Goal: Task Accomplishment & Management: Use online tool/utility

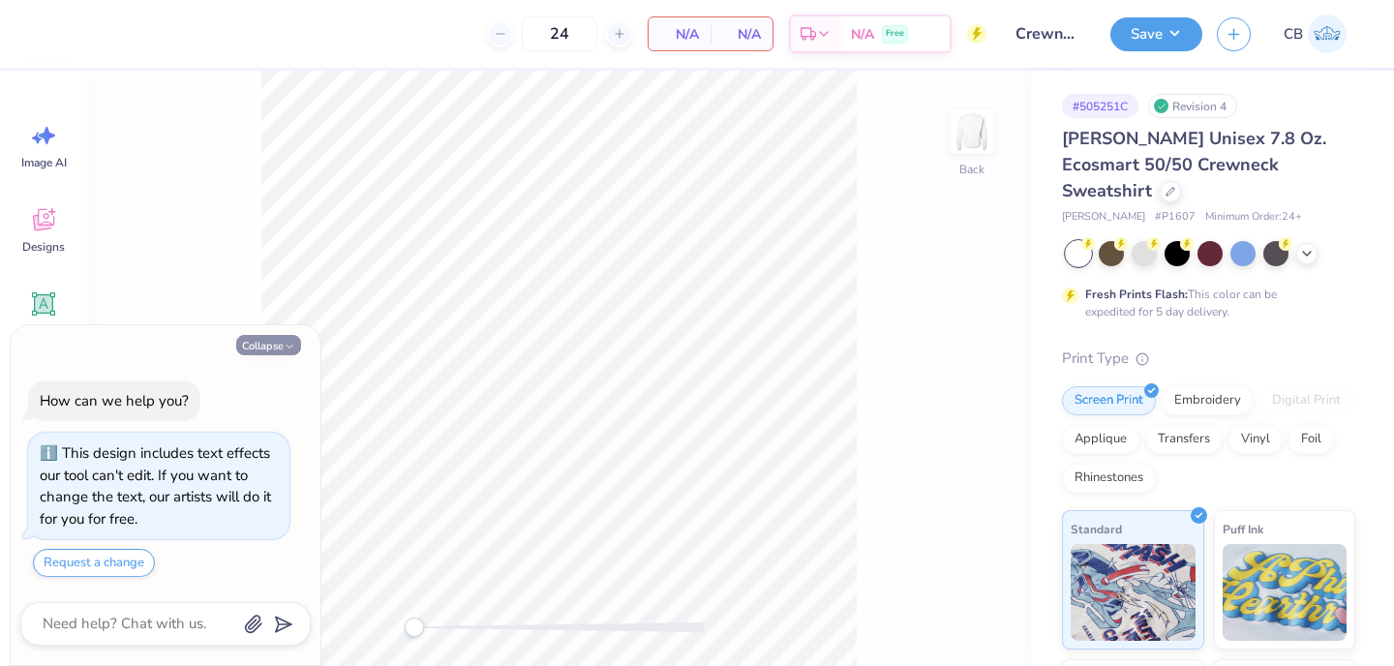
click at [259, 347] on button "Collapse" at bounding box center [268, 345] width 65 height 20
type textarea "x"
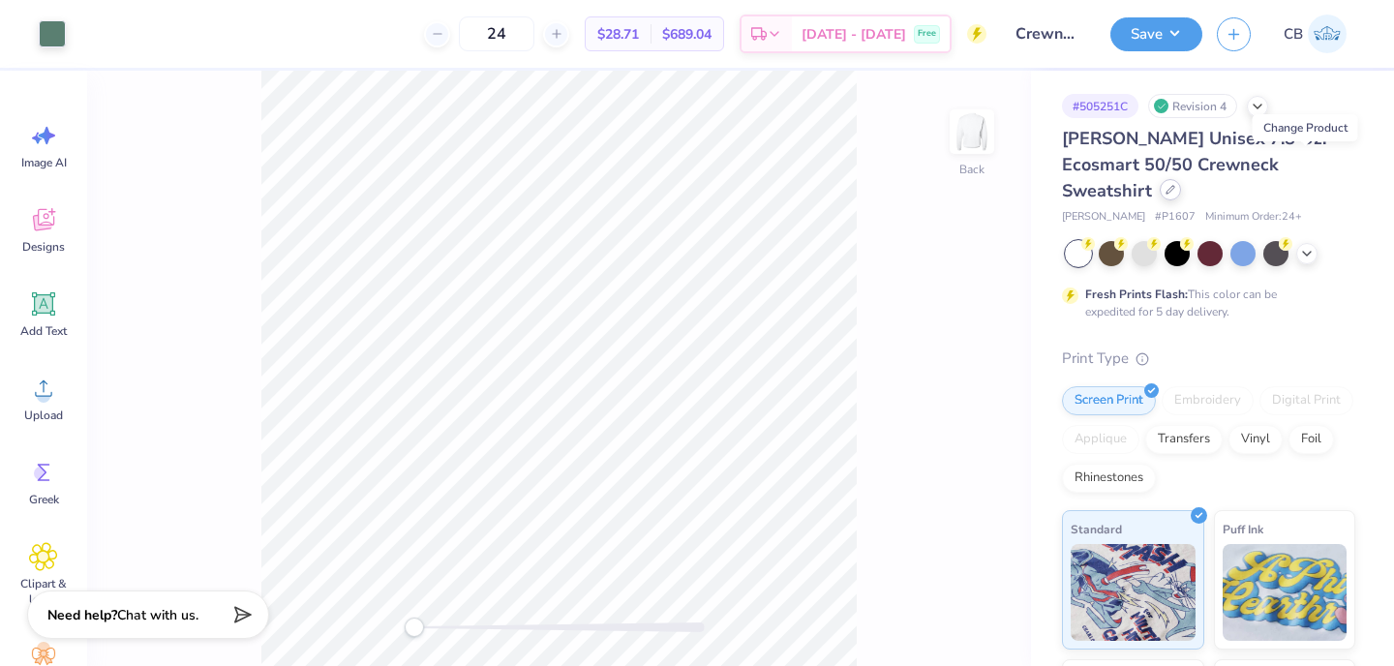
click at [1174, 186] on icon at bounding box center [1171, 190] width 8 height 8
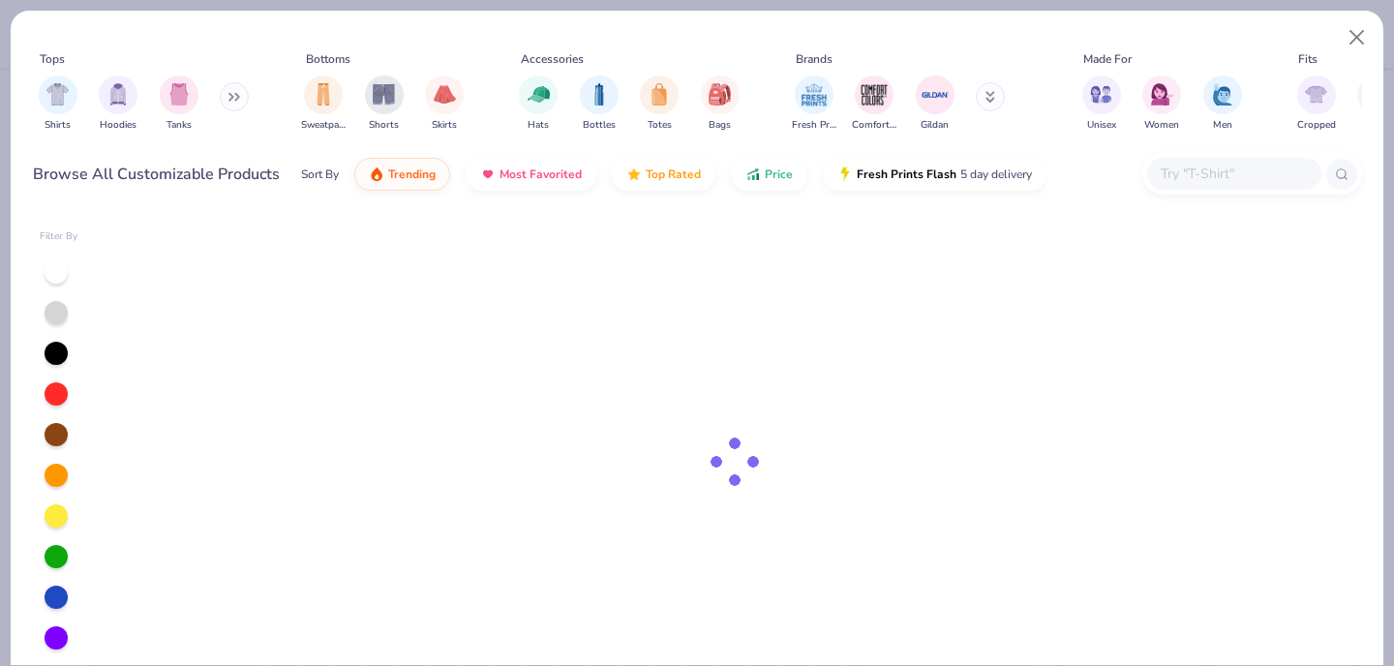
click at [1263, 170] on input "text" at bounding box center [1233, 174] width 149 height 22
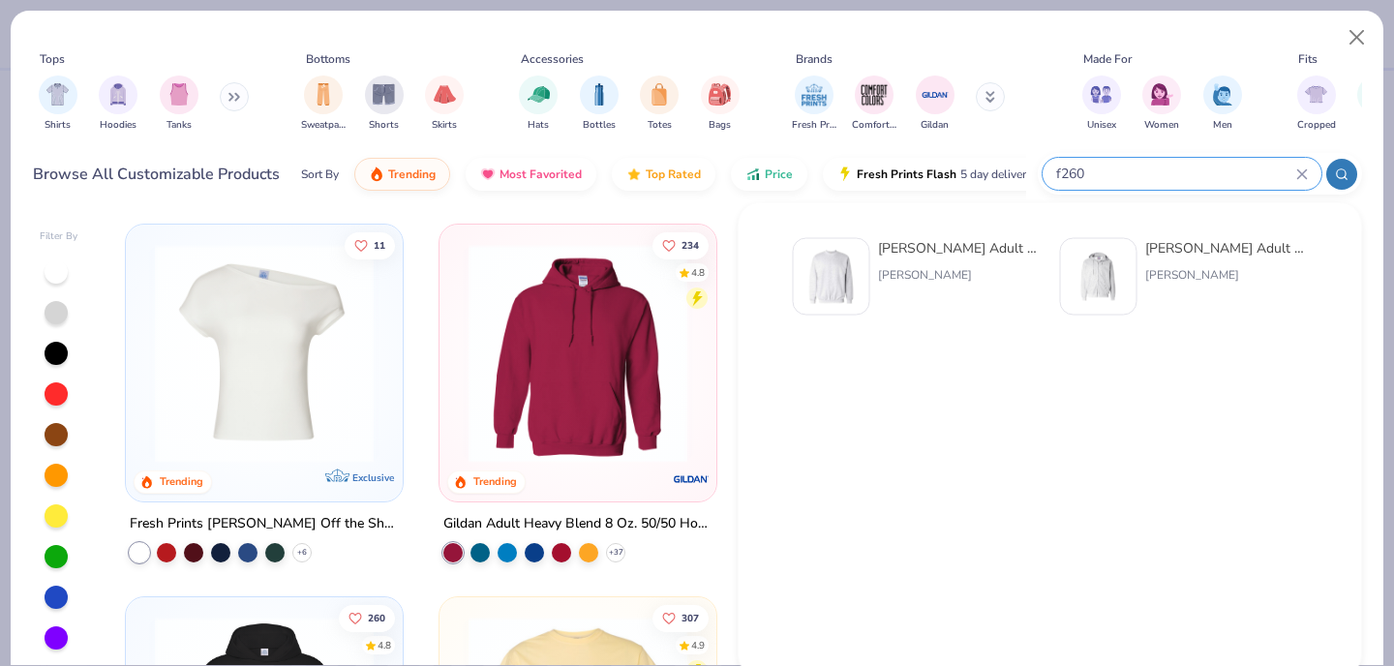
type input "f260"
click at [838, 290] on img at bounding box center [832, 277] width 60 height 60
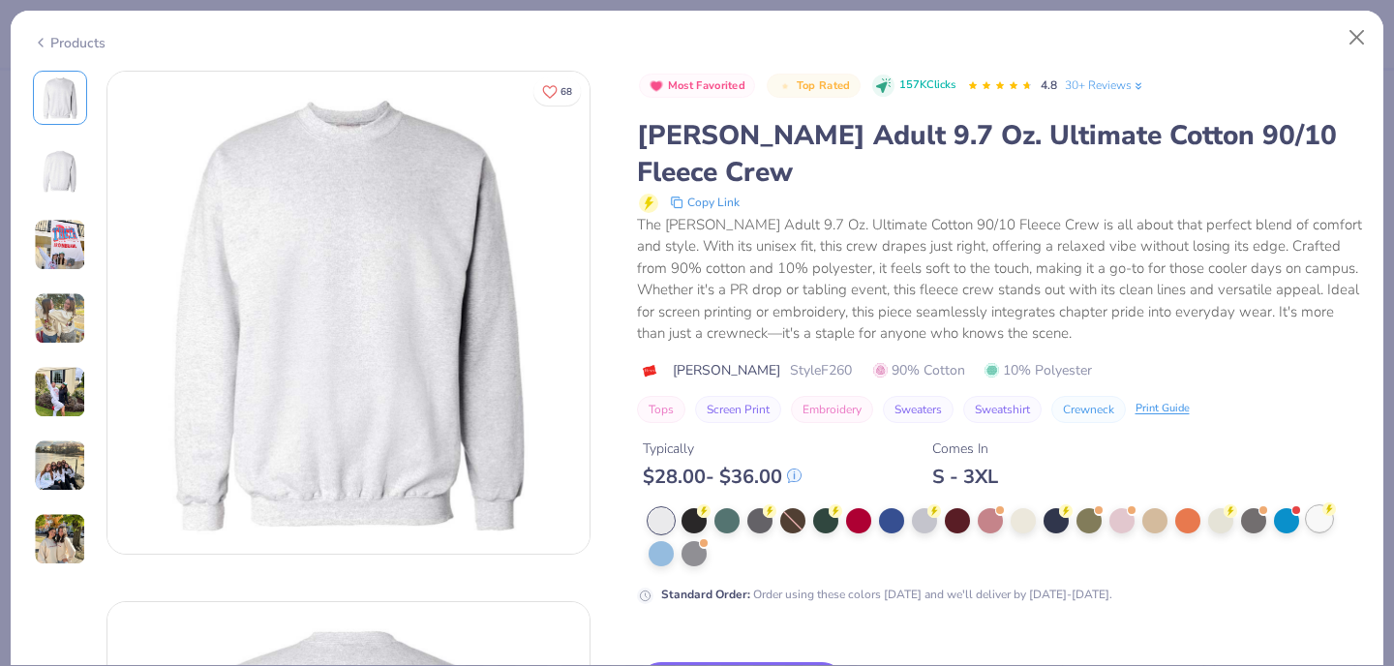
click at [1318, 506] on div at bounding box center [1319, 518] width 25 height 25
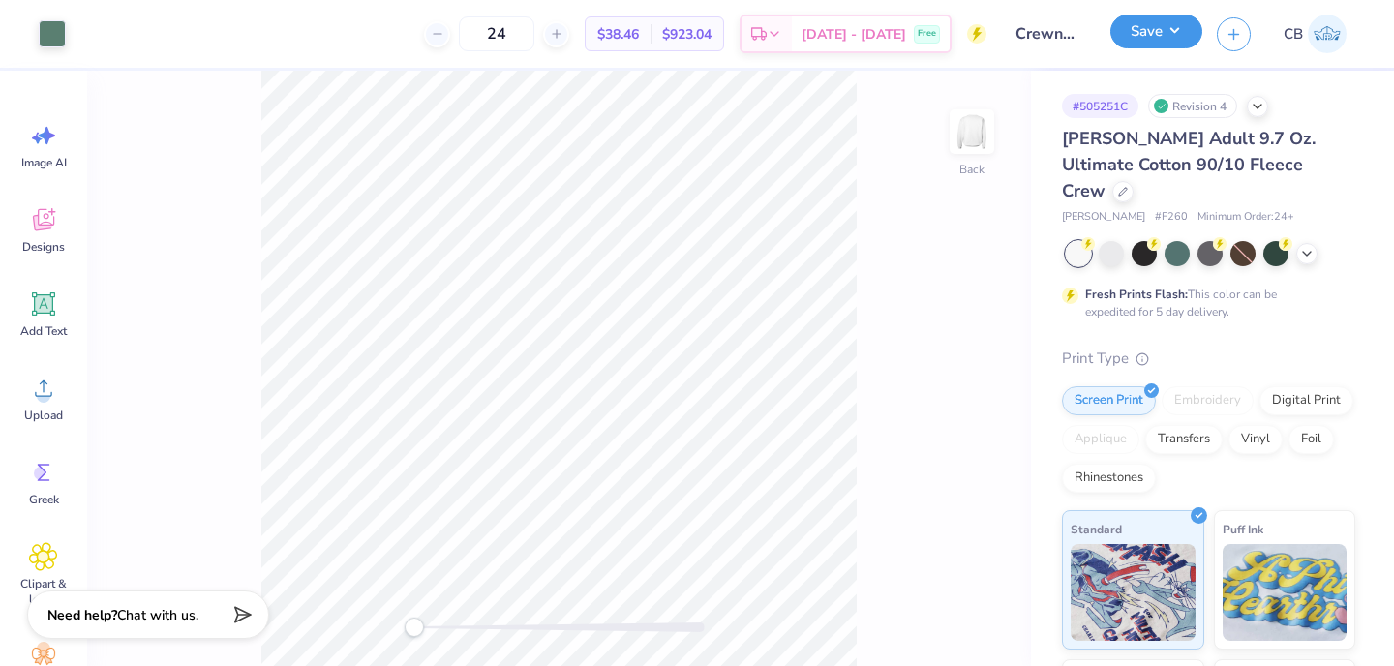
click at [1136, 39] on button "Save" at bounding box center [1157, 32] width 92 height 34
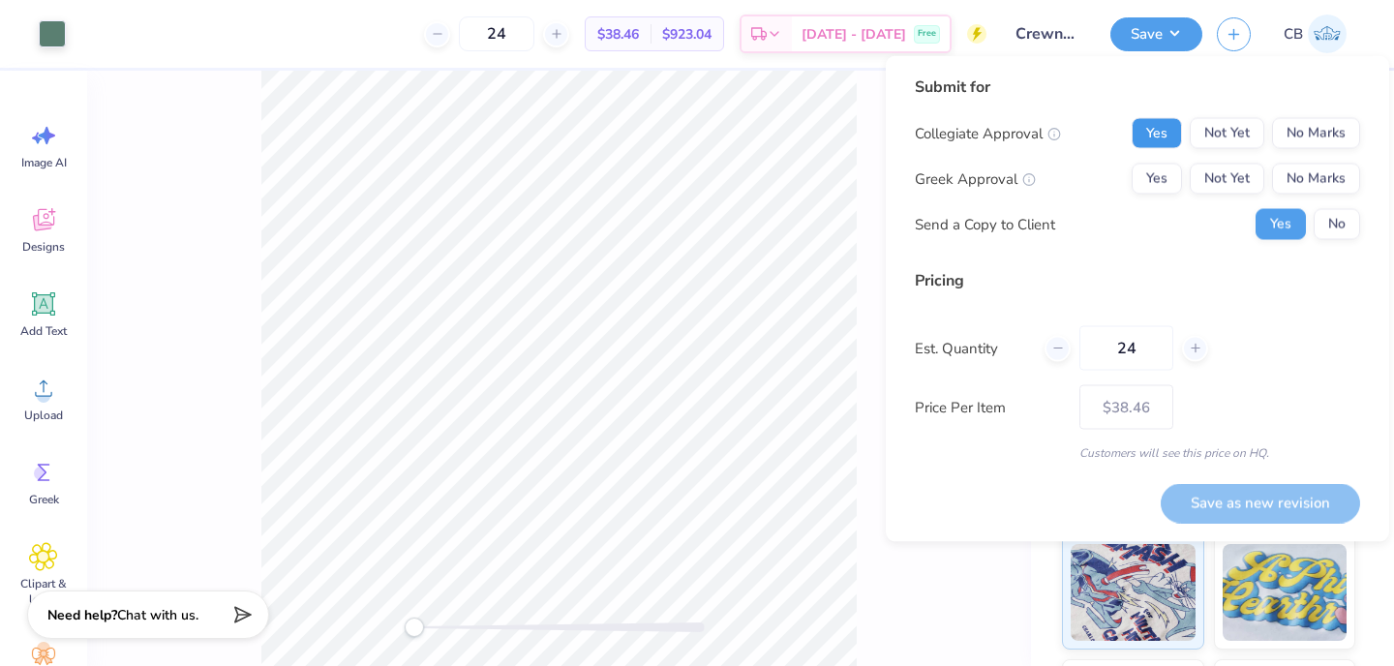
click at [1146, 135] on button "Yes" at bounding box center [1157, 133] width 50 height 31
click at [1342, 182] on button "No Marks" at bounding box center [1316, 179] width 88 height 31
click at [1259, 511] on button "Save as new revision" at bounding box center [1260, 503] width 199 height 40
type input "$38.46"
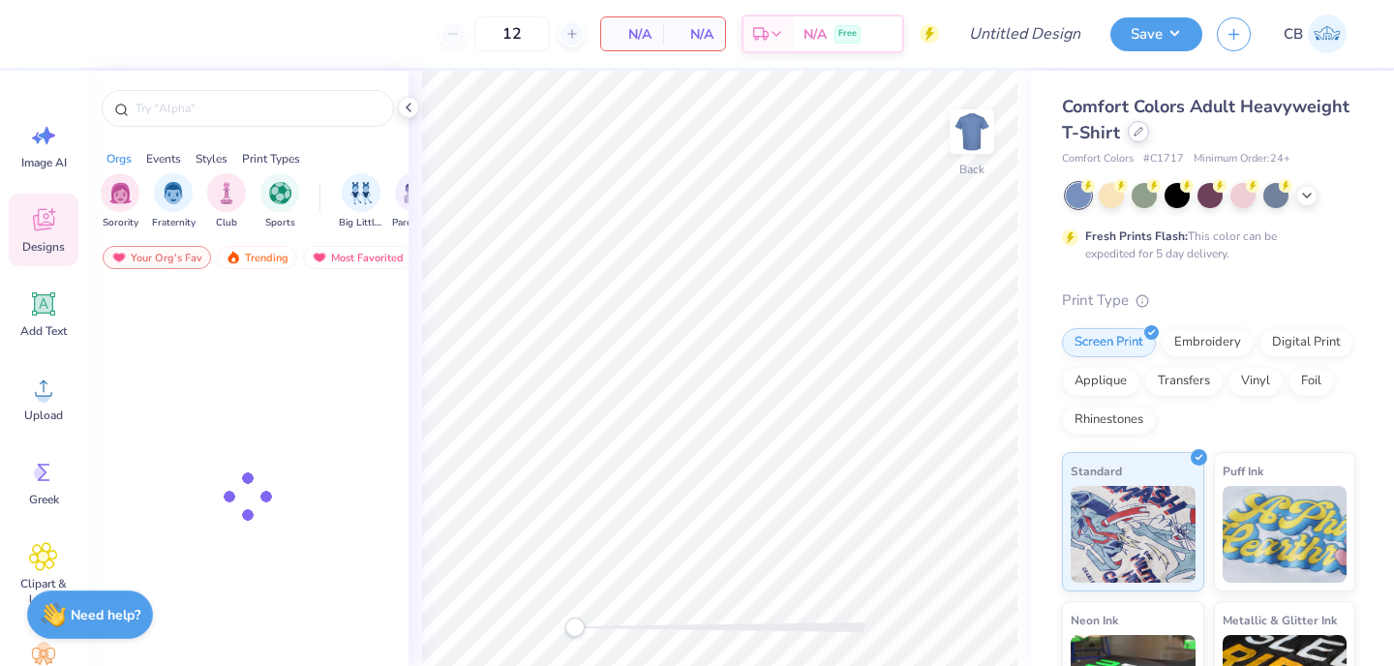
click at [1138, 135] on icon at bounding box center [1139, 132] width 10 height 10
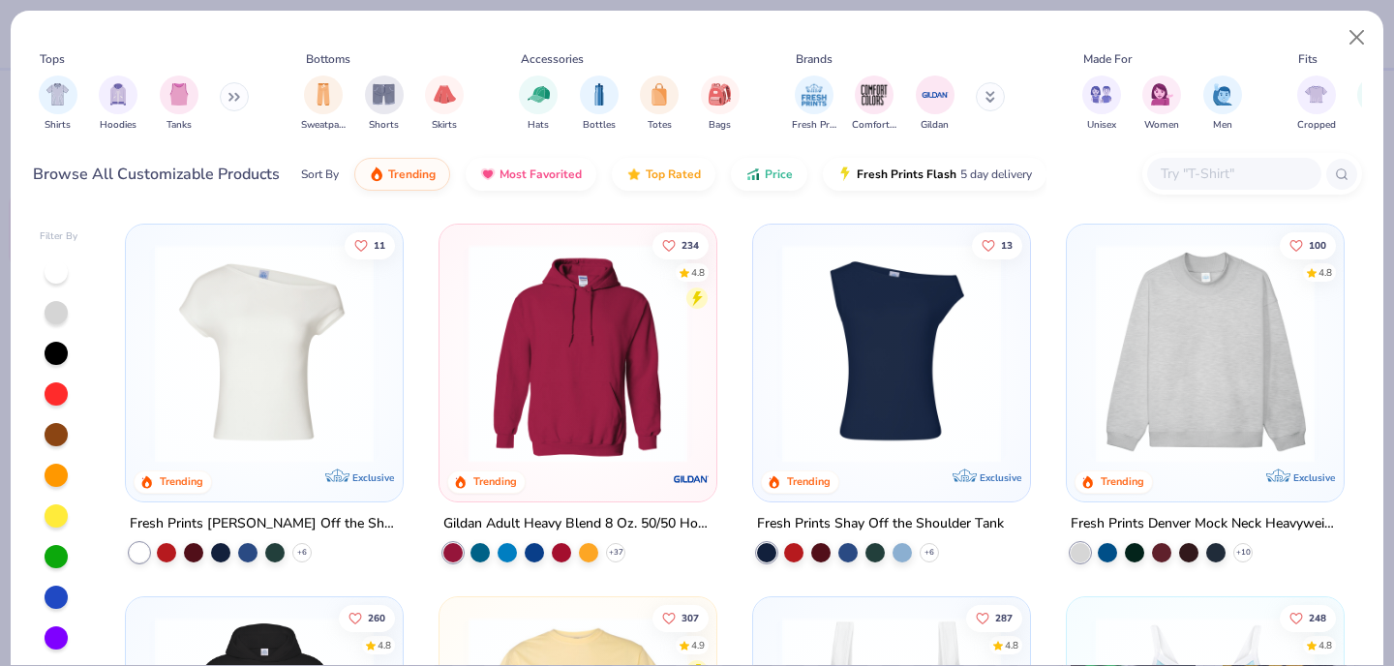
click at [1218, 176] on input "text" at bounding box center [1233, 174] width 149 height 22
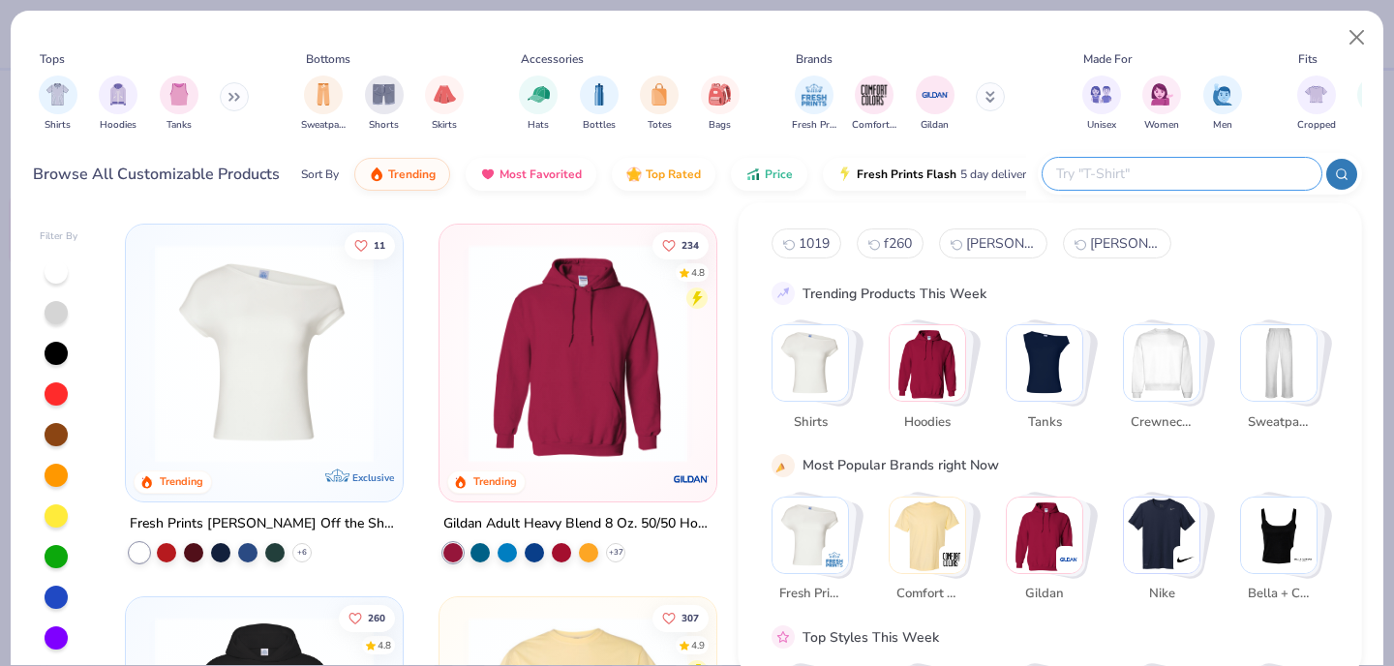
paste input "Bella + Canvas 1010BE"
type input "Bella + Canvas 1010BE"
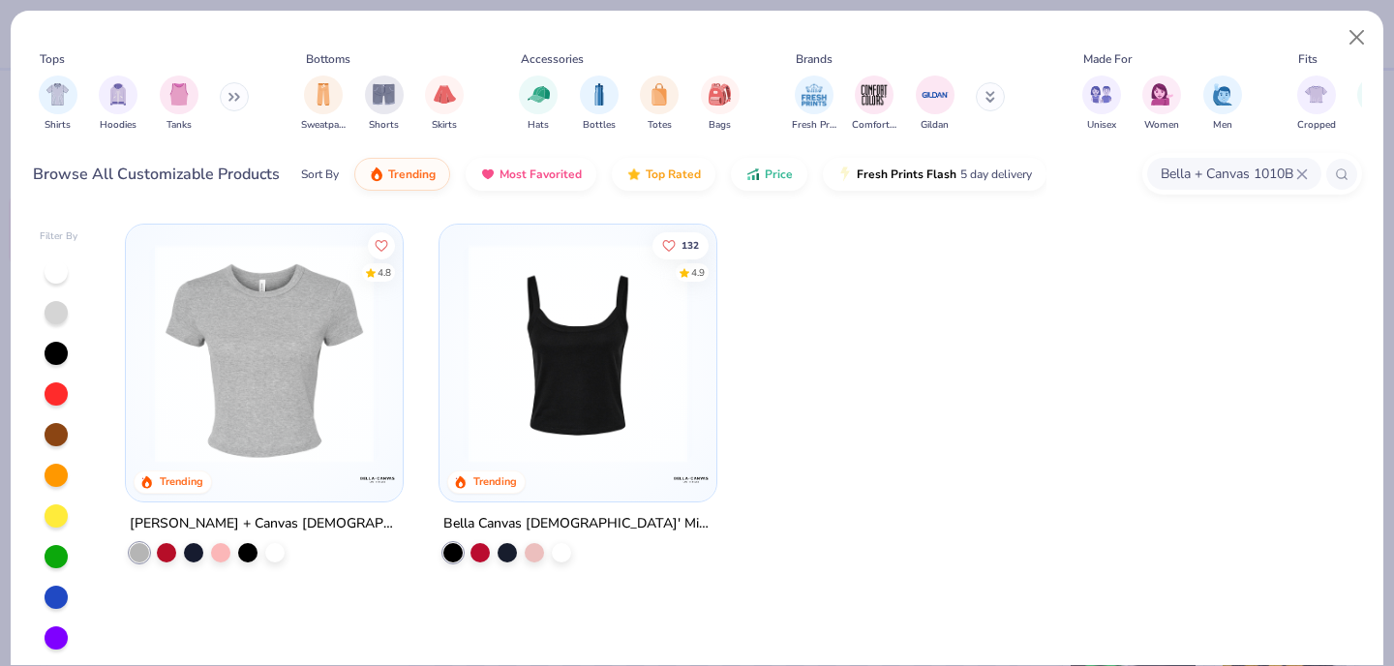
click at [306, 379] on img at bounding box center [264, 353] width 238 height 219
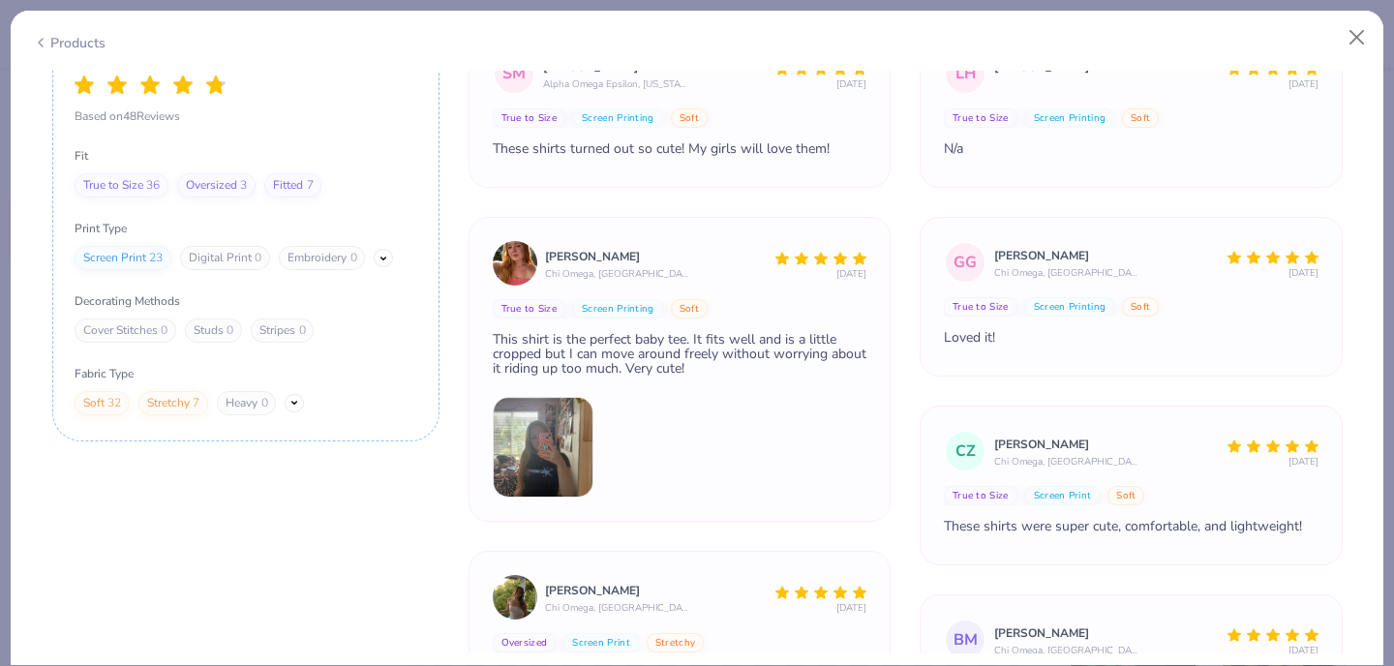
scroll to position [7239, 0]
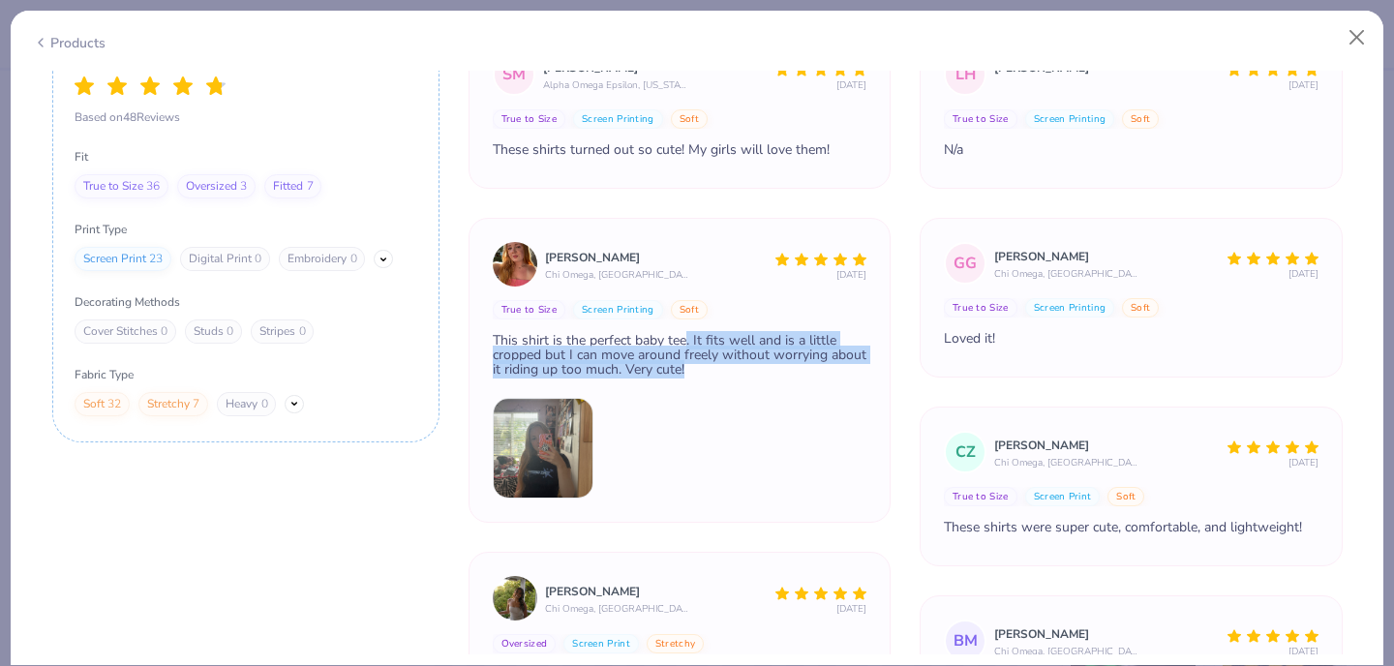
drag, startPoint x: 686, startPoint y: 340, endPoint x: 721, endPoint y: 381, distance: 54.9
click at [721, 381] on div "Erin Harwood Chi Omega, San Diego State University 3 Months Ago True to Size Sc…" at bounding box center [680, 313] width 375 height 142
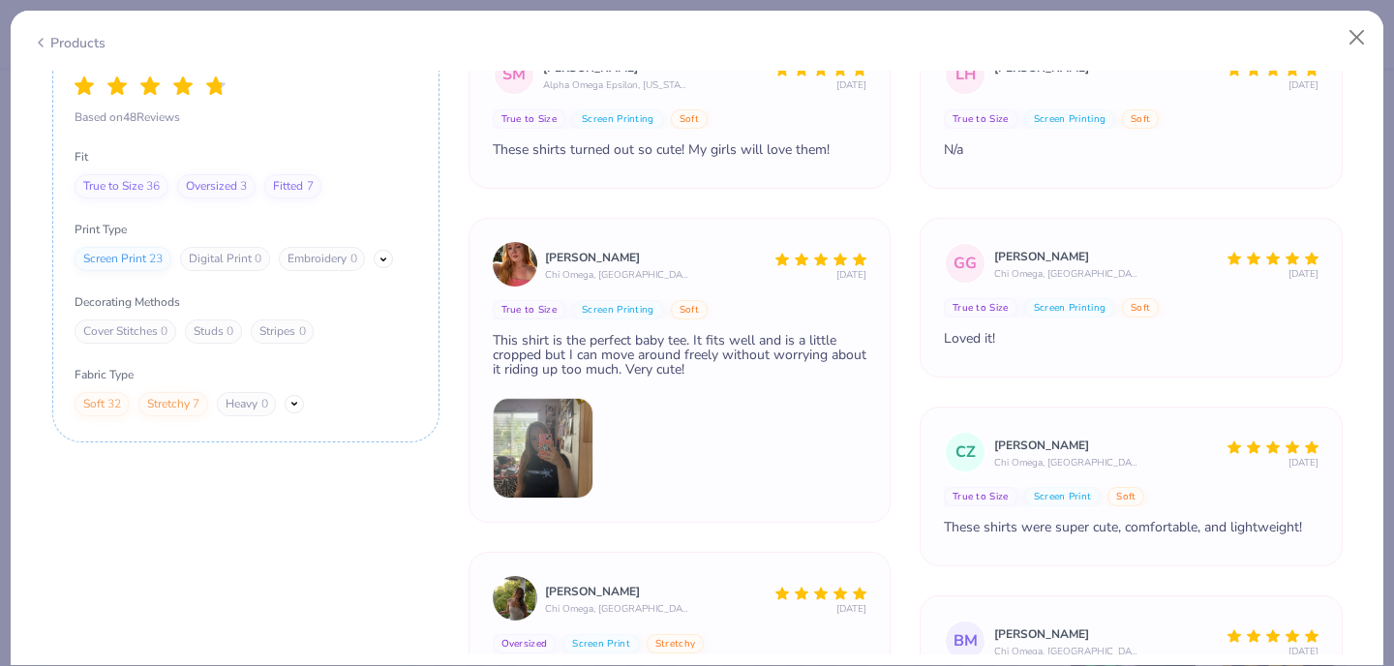
click at [733, 352] on div "This shirt is the perfect baby tee. It fits well and is a little cropped but I …" at bounding box center [680, 355] width 375 height 44
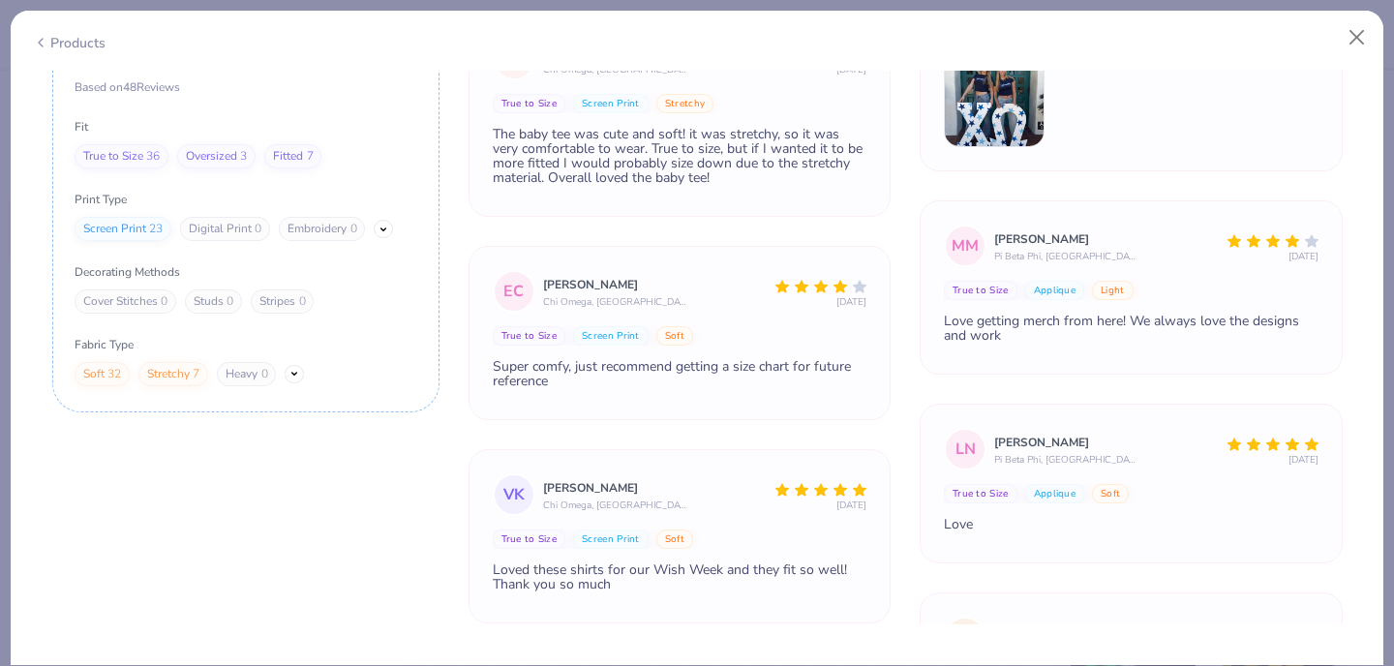
scroll to position [0, 0]
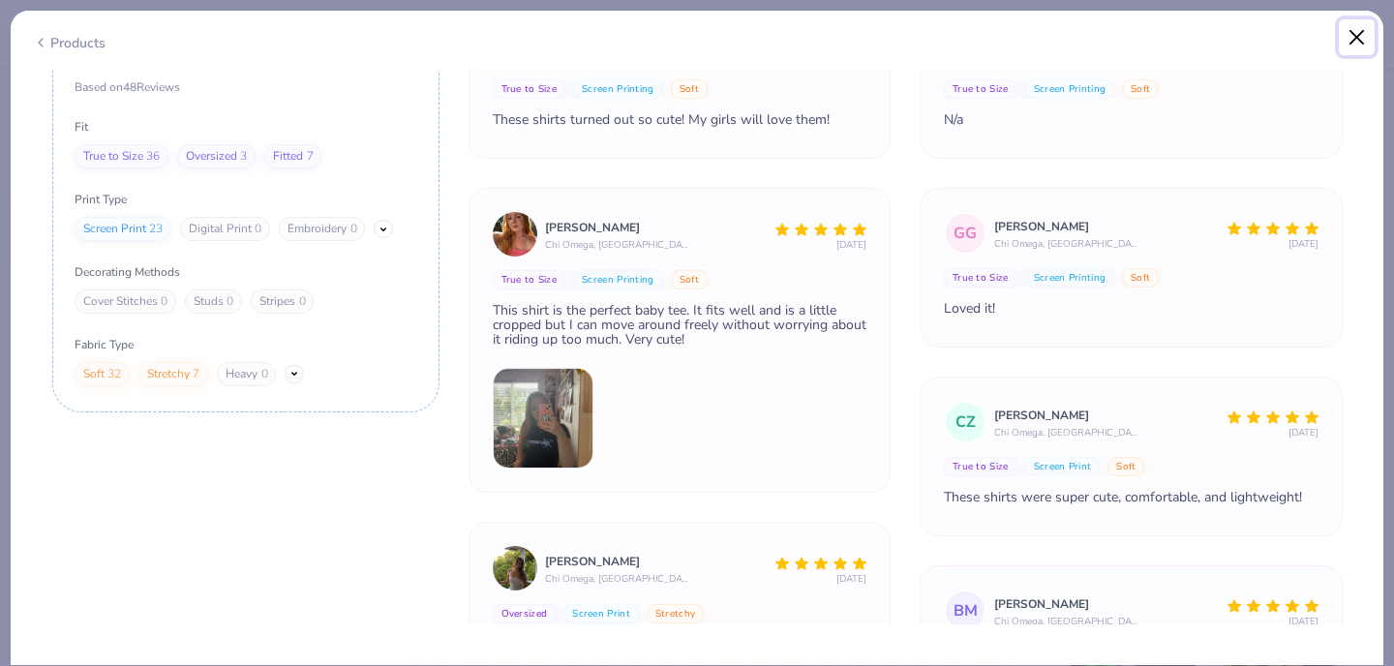
click at [1355, 40] on button "Close" at bounding box center [1357, 37] width 37 height 37
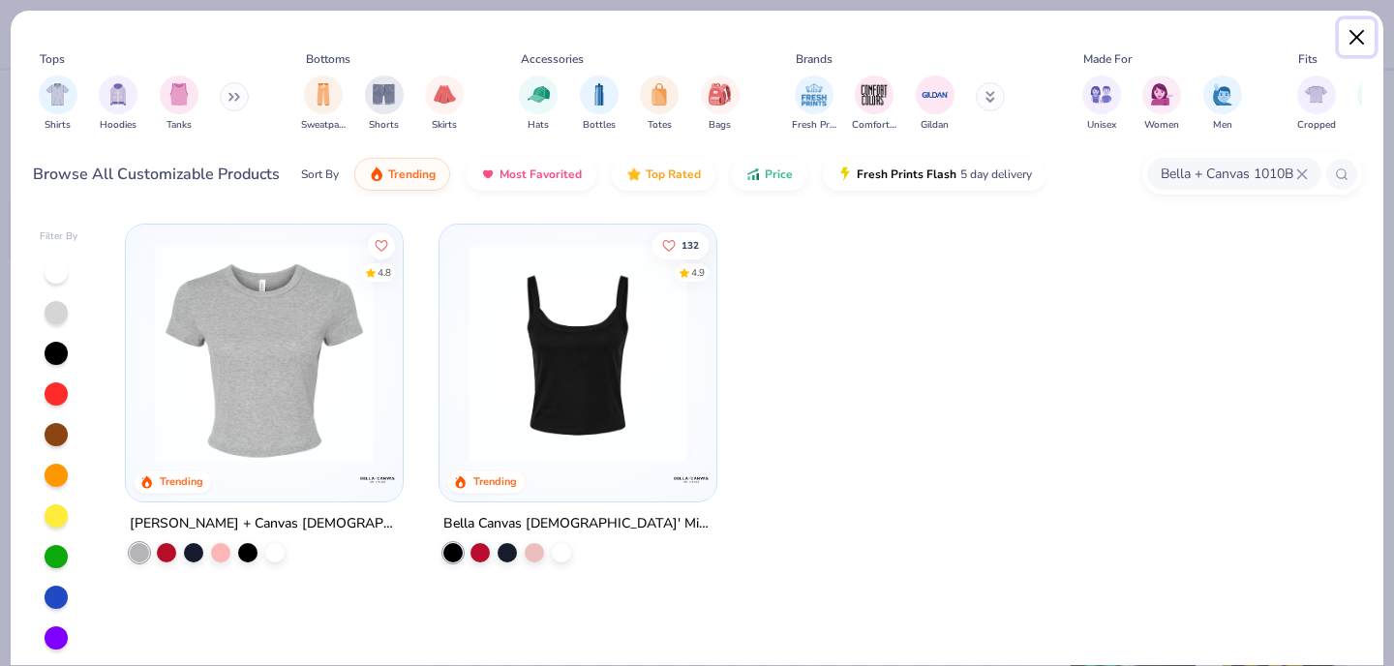
click at [1356, 38] on button "Close" at bounding box center [1357, 37] width 37 height 37
